Goal: Task Accomplishment & Management: Manage account settings

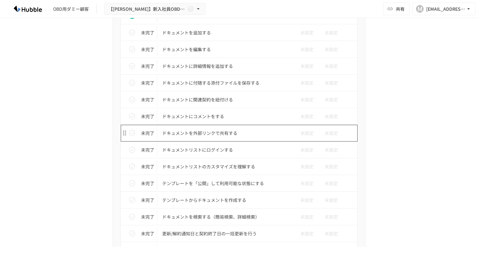
scroll to position [238, 0]
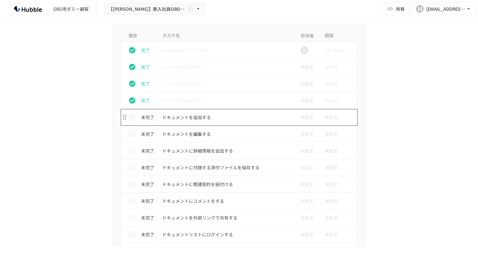
click at [203, 119] on p "ドキュメントを追加する" at bounding box center [225, 118] width 127 height 8
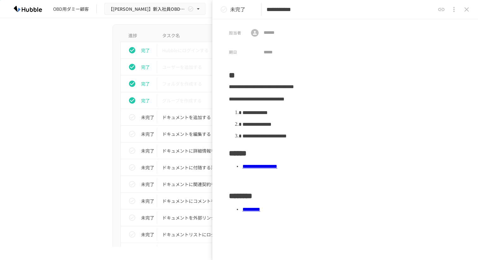
click at [277, 169] on link "**********" at bounding box center [260, 166] width 35 height 5
click at [465, 13] on icon "close drawer" at bounding box center [467, 10] width 8 height 8
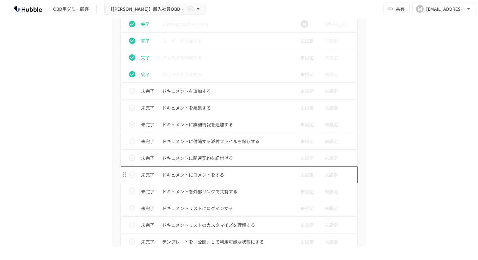
scroll to position [187, 0]
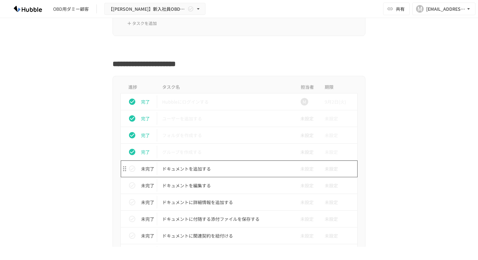
click at [195, 167] on p "ドキュメントを追加する" at bounding box center [225, 169] width 127 height 8
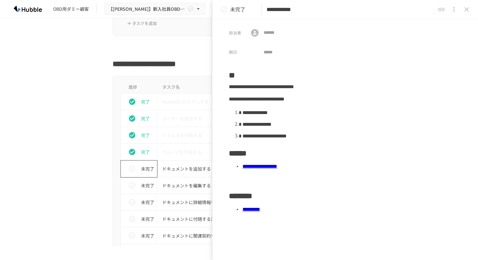
click at [133, 168] on icon "status" at bounding box center [132, 169] width 6 height 6
click at [468, 9] on icon "close drawer" at bounding box center [467, 10] width 8 height 8
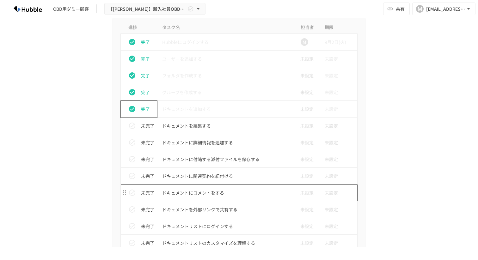
scroll to position [231, 0]
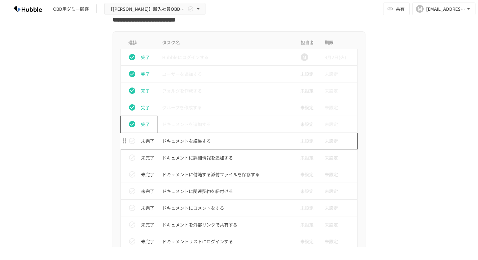
click at [186, 145] on p "ドキュメントを編集する" at bounding box center [225, 141] width 127 height 8
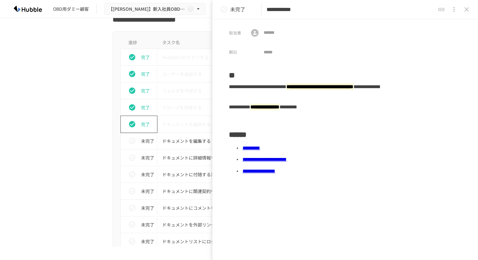
click at [275, 161] on link "**********" at bounding box center [265, 159] width 44 height 5
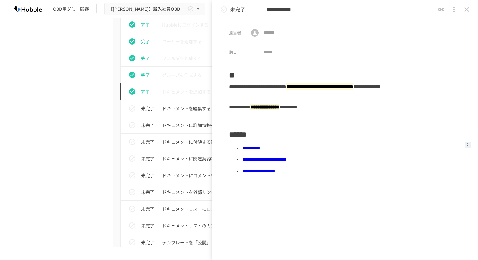
scroll to position [265, 0]
click at [270, 173] on link "**********" at bounding box center [259, 171] width 33 height 5
click at [134, 109] on icon "status" at bounding box center [132, 108] width 8 height 8
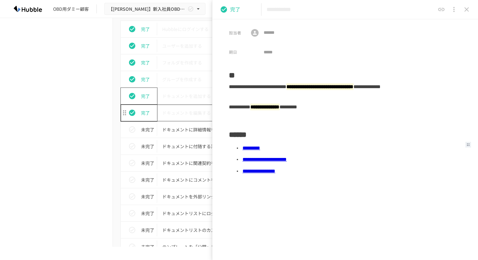
scroll to position [256, 0]
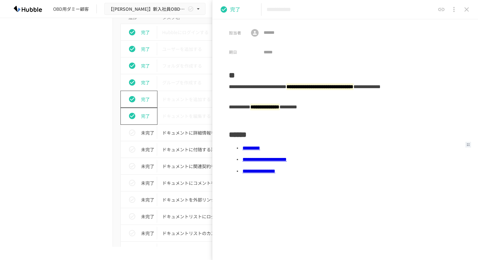
click at [465, 13] on button "close drawer" at bounding box center [467, 9] width 13 height 13
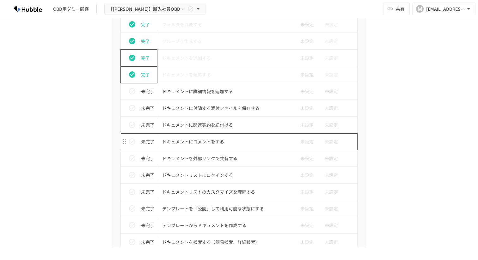
scroll to position [288, 0]
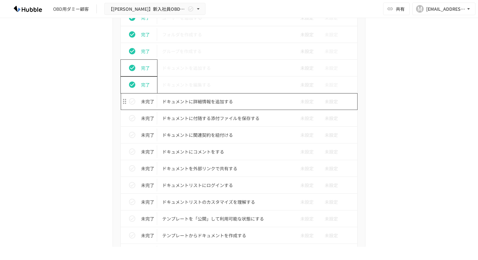
click at [180, 102] on p "ドキュメントに詳細情報を追加する" at bounding box center [225, 102] width 127 height 8
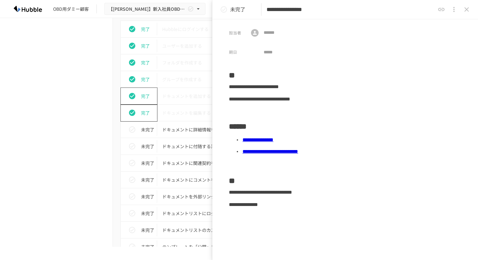
scroll to position [259, 0]
click at [468, 12] on icon "close drawer" at bounding box center [467, 10] width 8 height 8
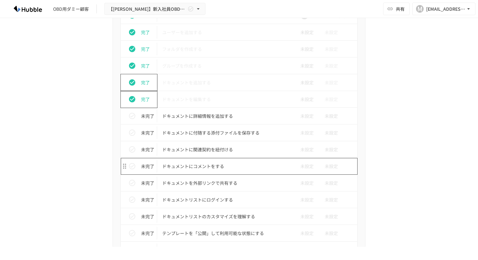
scroll to position [244, 0]
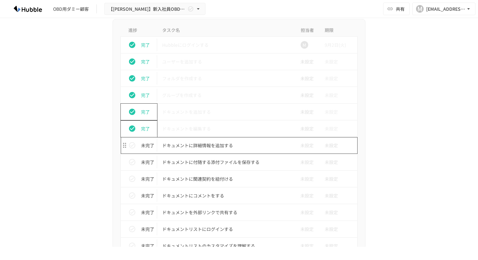
click at [195, 144] on p "ドキュメントに詳細情報を追加する" at bounding box center [225, 146] width 127 height 8
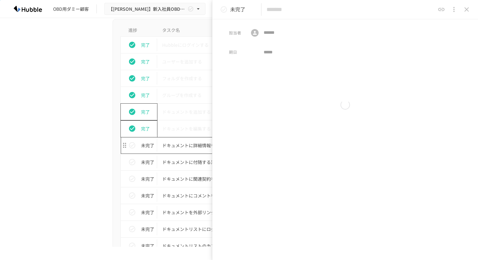
type input "**********"
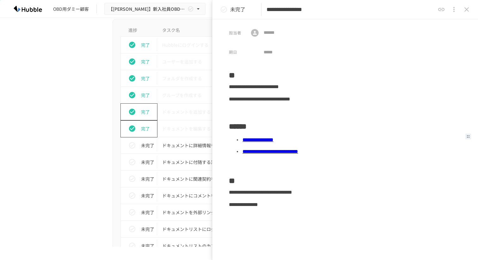
click at [274, 141] on link "**********" at bounding box center [258, 140] width 31 height 5
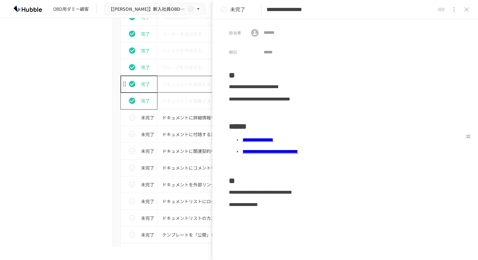
scroll to position [282, 0]
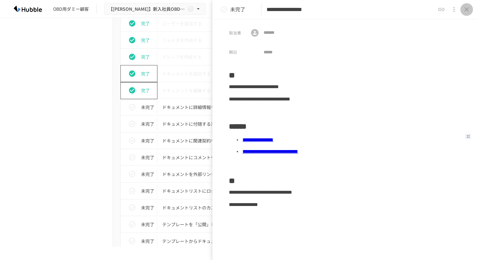
click at [468, 12] on icon "close drawer" at bounding box center [467, 10] width 8 height 8
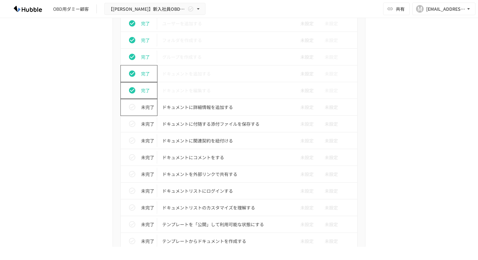
click at [132, 109] on icon "status" at bounding box center [132, 107] width 8 height 8
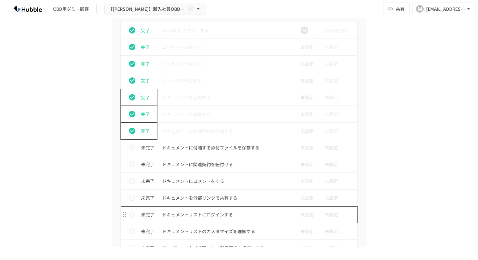
scroll to position [253, 0]
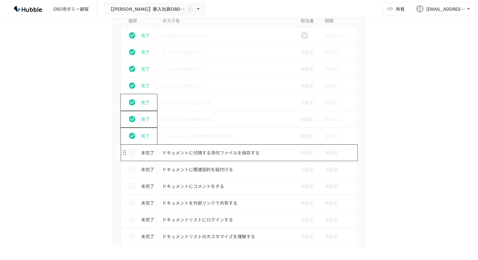
click at [196, 157] on td "ドキュメントに付随する添付ファイルを保存する" at bounding box center [225, 153] width 137 height 17
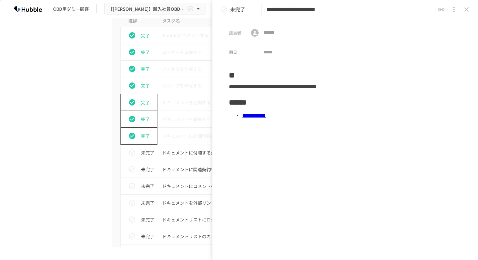
click at [266, 115] on link "**********" at bounding box center [254, 115] width 23 height 5
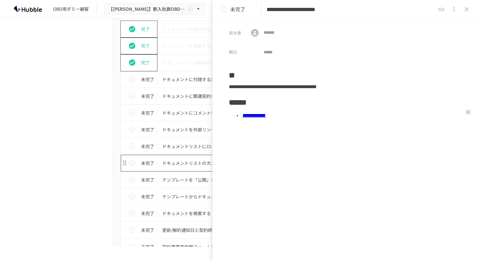
scroll to position [312, 0]
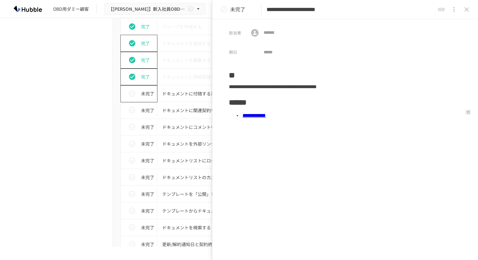
click at [128, 95] on icon "status" at bounding box center [132, 94] width 8 height 8
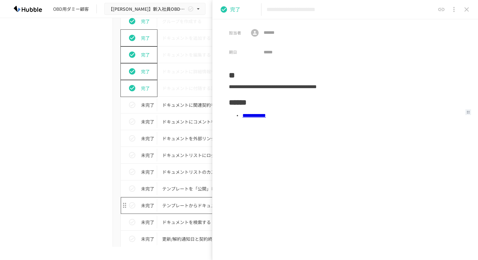
scroll to position [307, 0]
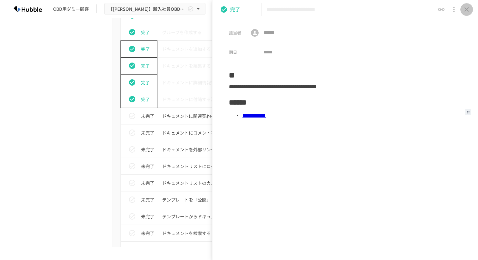
click at [469, 9] on icon "close drawer" at bounding box center [467, 10] width 8 height 8
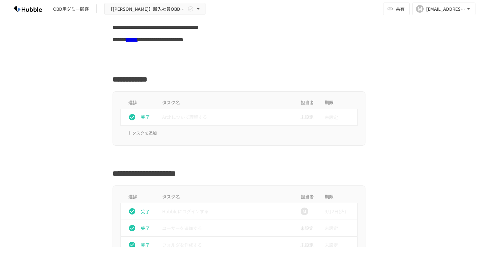
scroll to position [81, 0]
